Goal: Task Accomplishment & Management: Complete application form

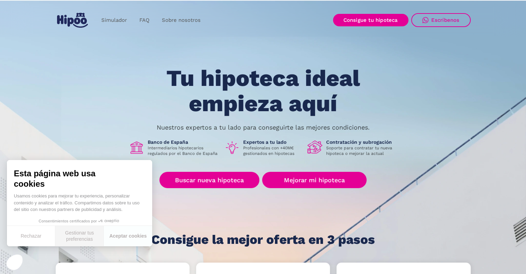
click at [81, 231] on button "Gestionar tus preferencias" at bounding box center [79, 236] width 48 height 20
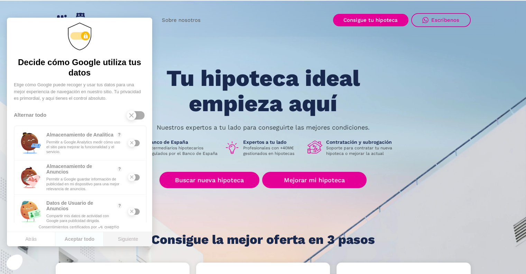
click at [125, 240] on button "Siguiente" at bounding box center [128, 239] width 48 height 15
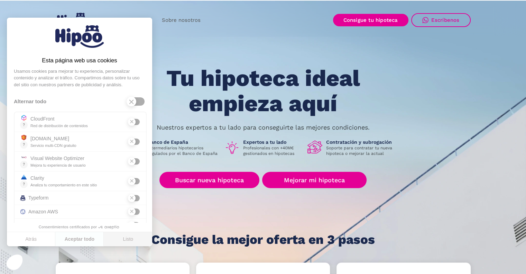
click at [125, 240] on button "Listo" at bounding box center [128, 239] width 48 height 15
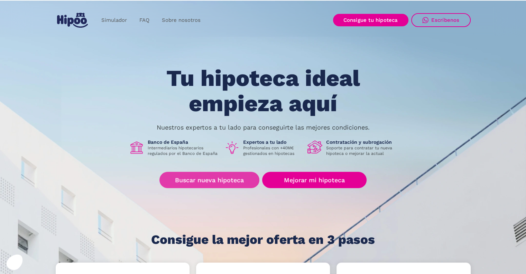
click at [207, 181] on link "Buscar nueva hipoteca" at bounding box center [209, 180] width 100 height 16
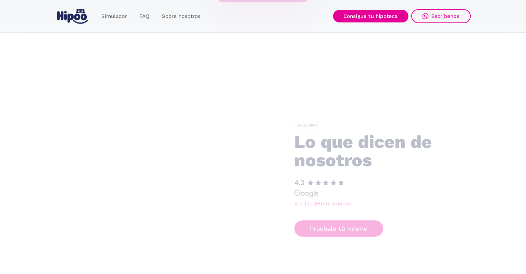
scroll to position [1556, 0]
